Goal: Find specific page/section

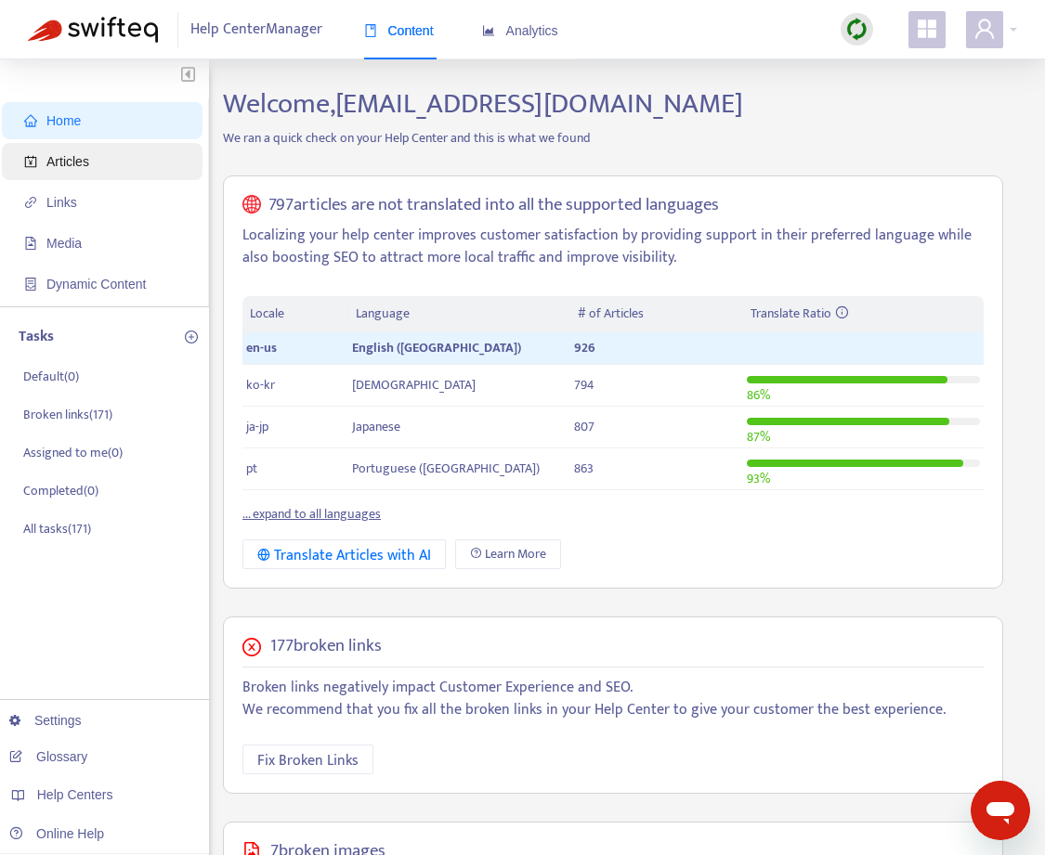
click at [85, 169] on span "Articles" at bounding box center [105, 161] width 163 height 37
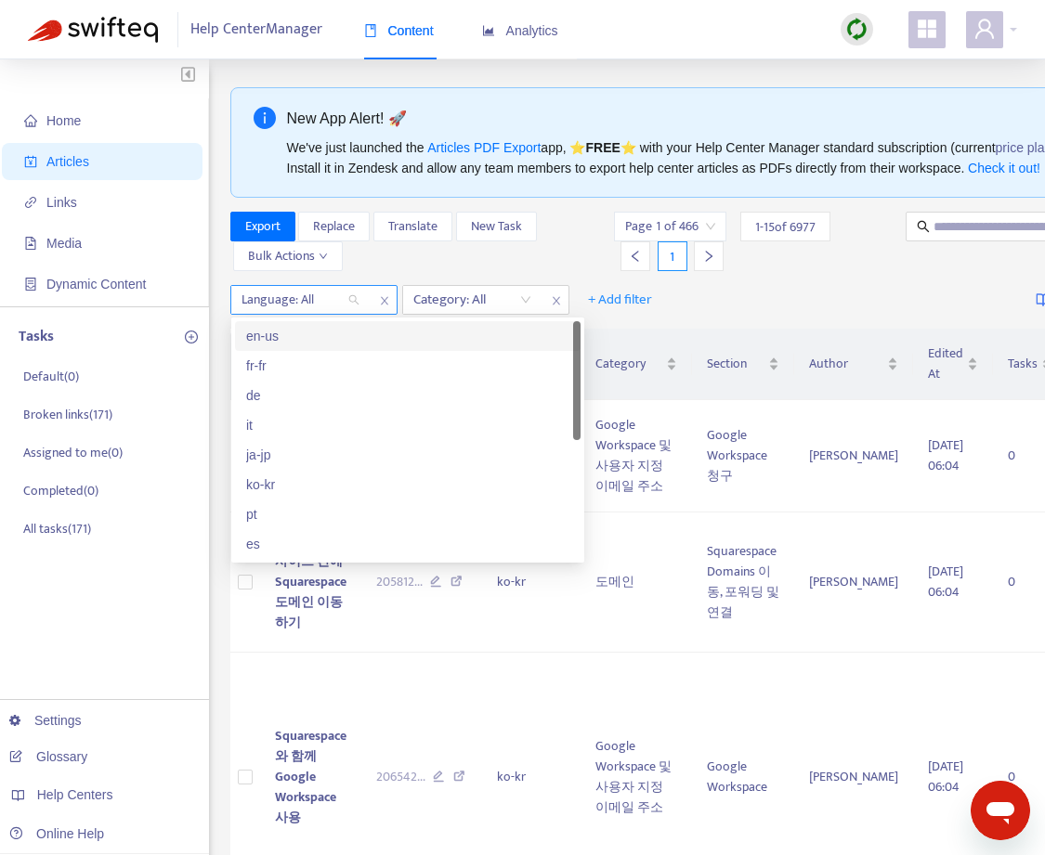
click at [358, 300] on div "Language: All" at bounding box center [300, 300] width 138 height 28
click at [324, 334] on div "en-us" at bounding box center [407, 336] width 323 height 20
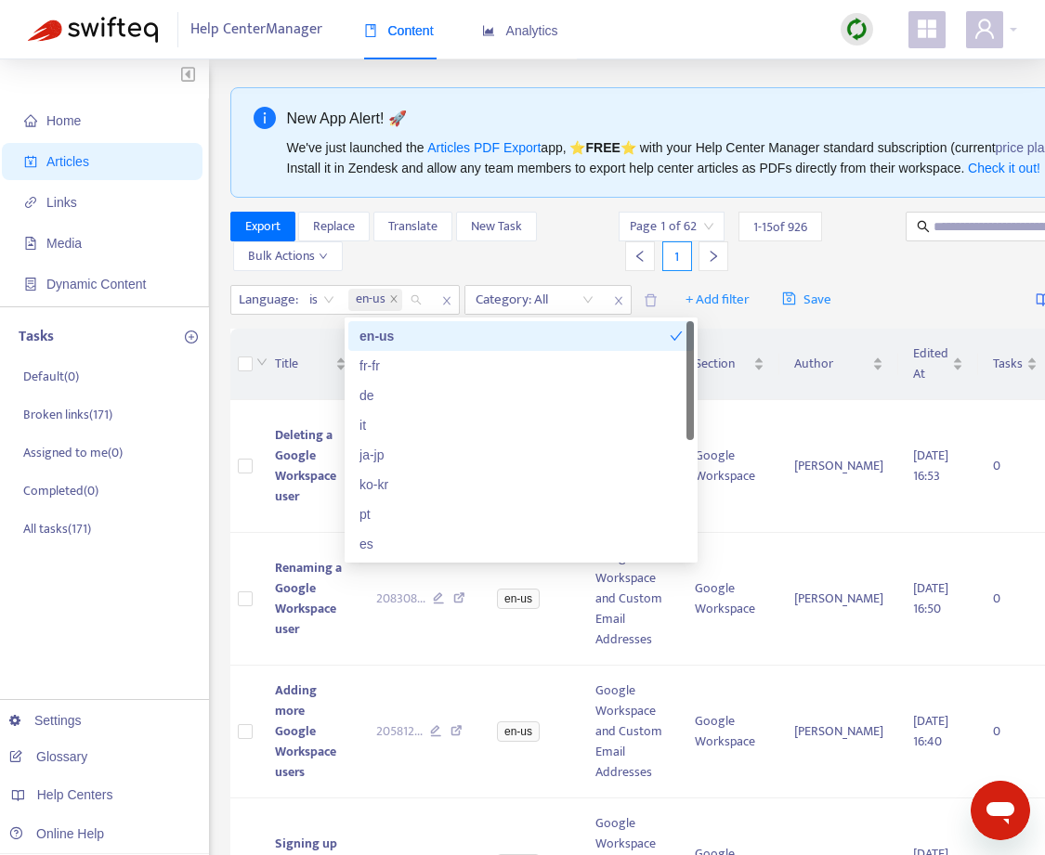
click at [547, 253] on div "Export Replace Translate New Task Bulk Actions" at bounding box center [422, 241] width 385 height 59
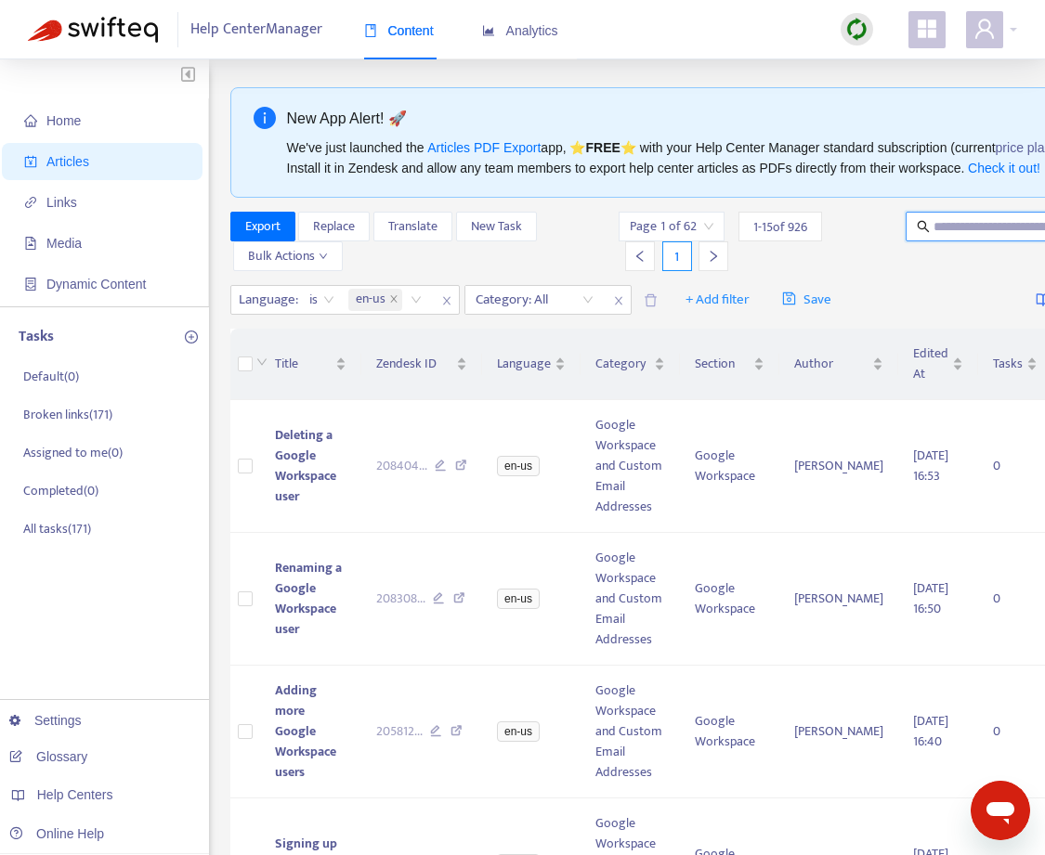
click at [992, 235] on input "text" at bounding box center [1022, 226] width 178 height 20
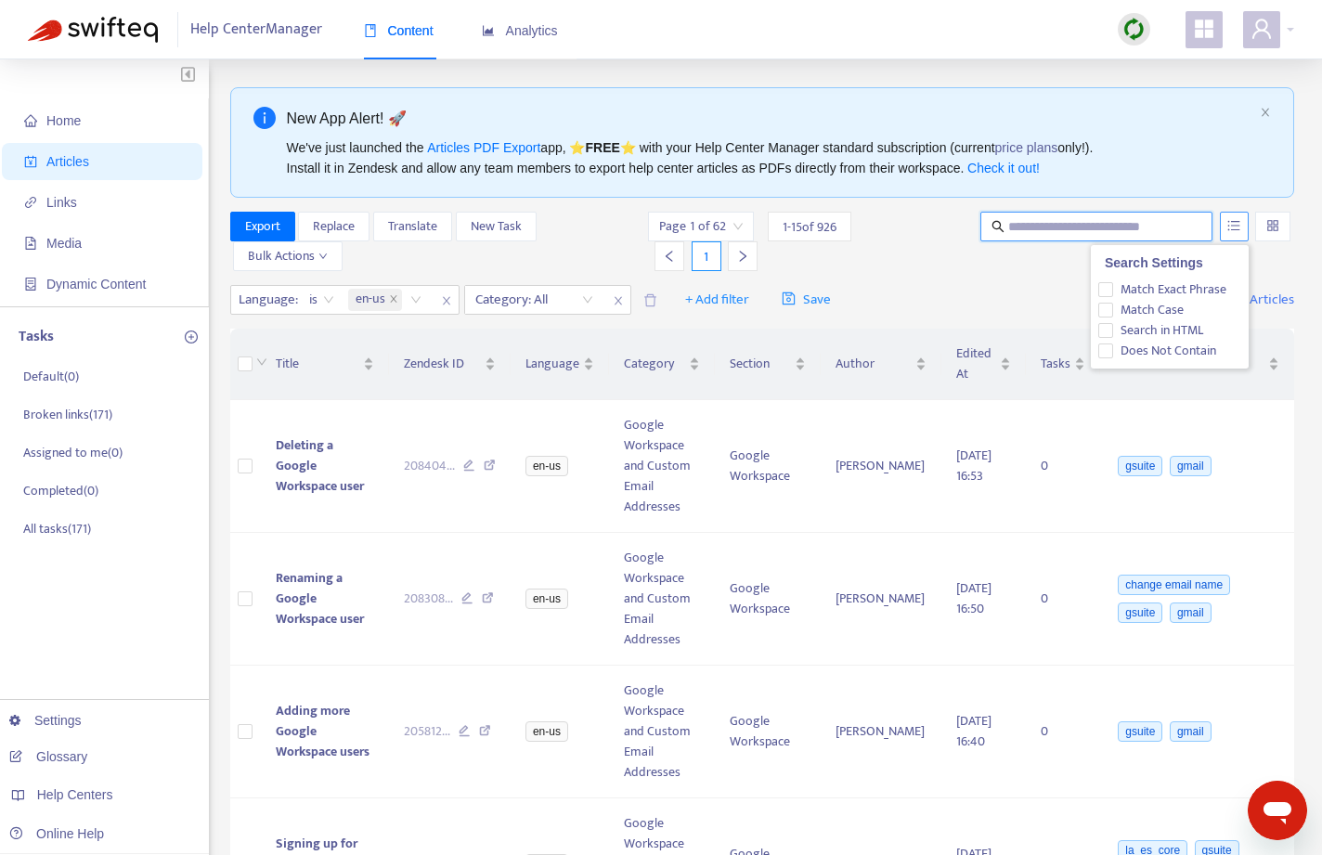
click at [1058, 231] on button "button" at bounding box center [1234, 227] width 29 height 30
click at [1058, 291] on span "Match Exact Phrase" at bounding box center [1172, 290] width 121 height 20
click at [1055, 223] on input "text" at bounding box center [1097, 226] width 178 height 20
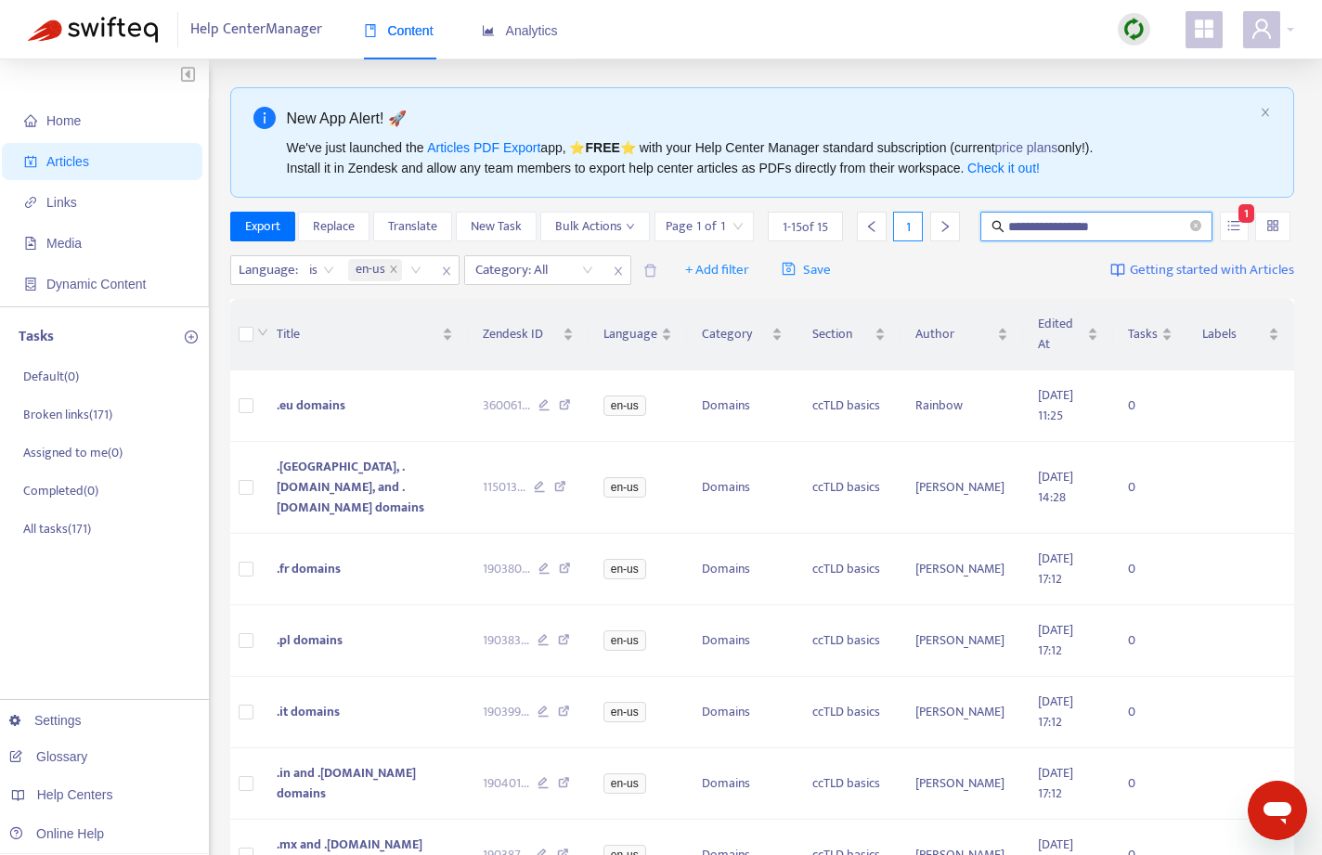
click at [1058, 225] on input "**********" at bounding box center [1097, 226] width 178 height 20
type input "**********"
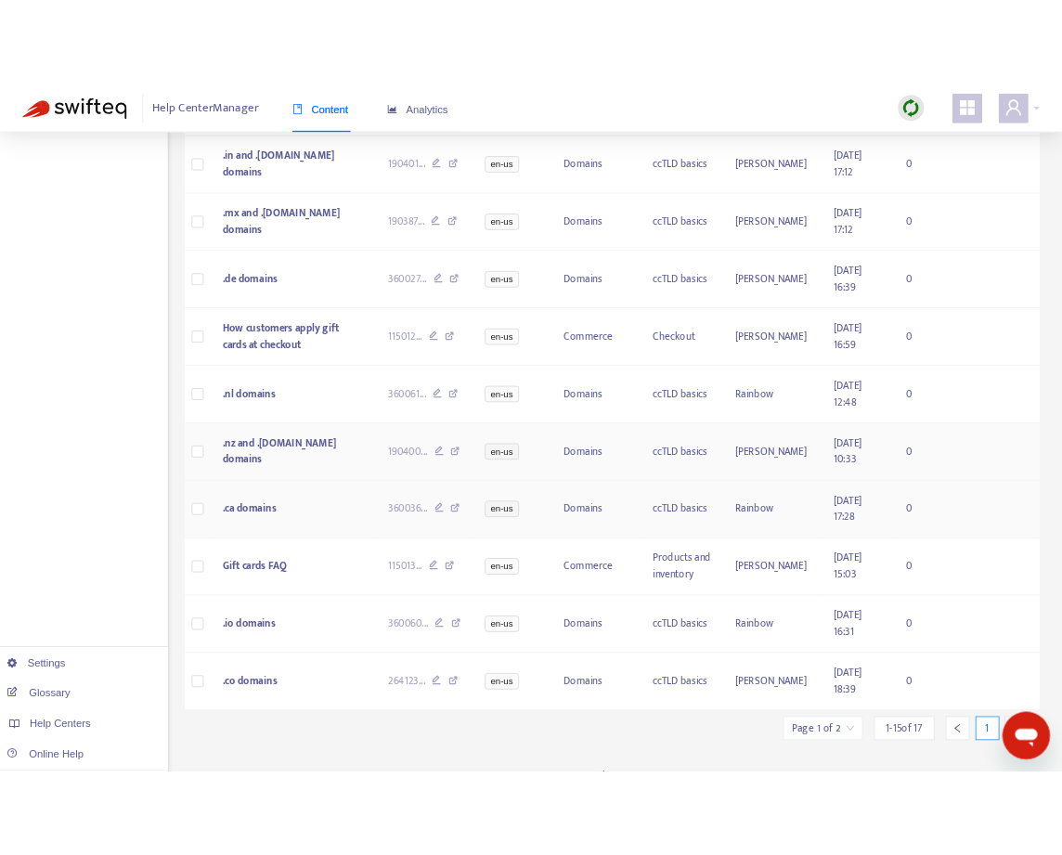
scroll to position [660, 0]
